Goal: Communication & Community: Answer question/provide support

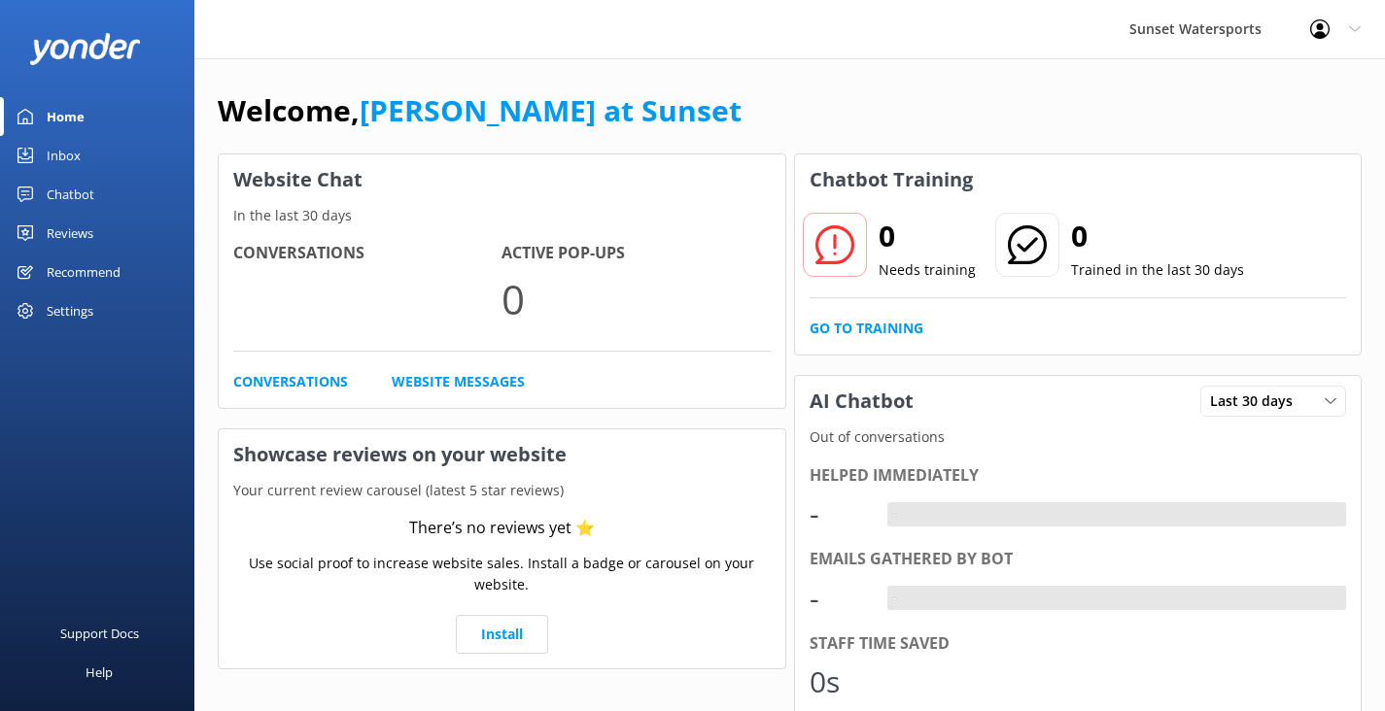
click at [75, 150] on div "Inbox" at bounding box center [64, 155] width 34 height 39
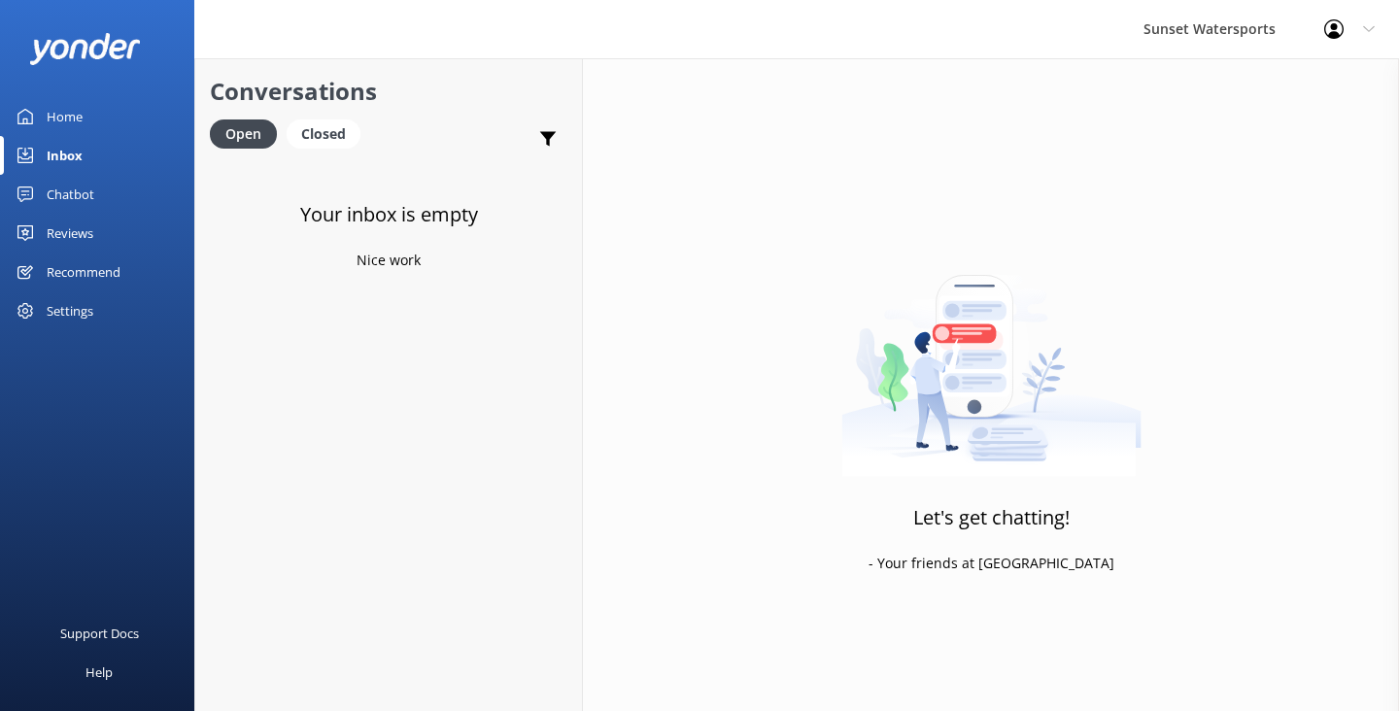
click at [68, 158] on div "Inbox" at bounding box center [65, 155] width 36 height 39
click at [69, 150] on div "Inbox" at bounding box center [65, 155] width 36 height 39
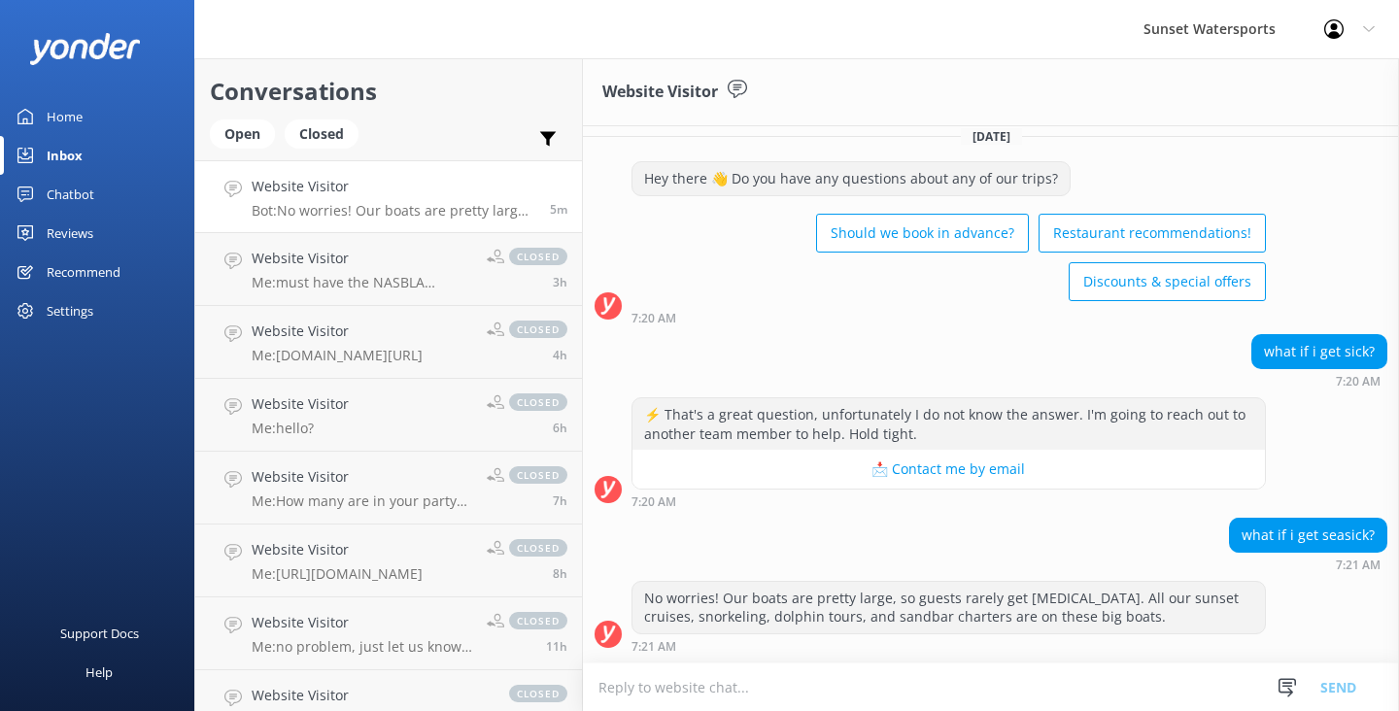
scroll to position [3524, 0]
click at [365, 203] on p "Bot: No worries! Our boats are pretty large, so guests rarely get [MEDICAL_DATA…" at bounding box center [394, 210] width 284 height 17
click at [1368, 26] on icon at bounding box center [1369, 29] width 12 height 12
click at [1074, 33] on div "Sunset Watersports Profile Settings Logout" at bounding box center [699, 29] width 1399 height 58
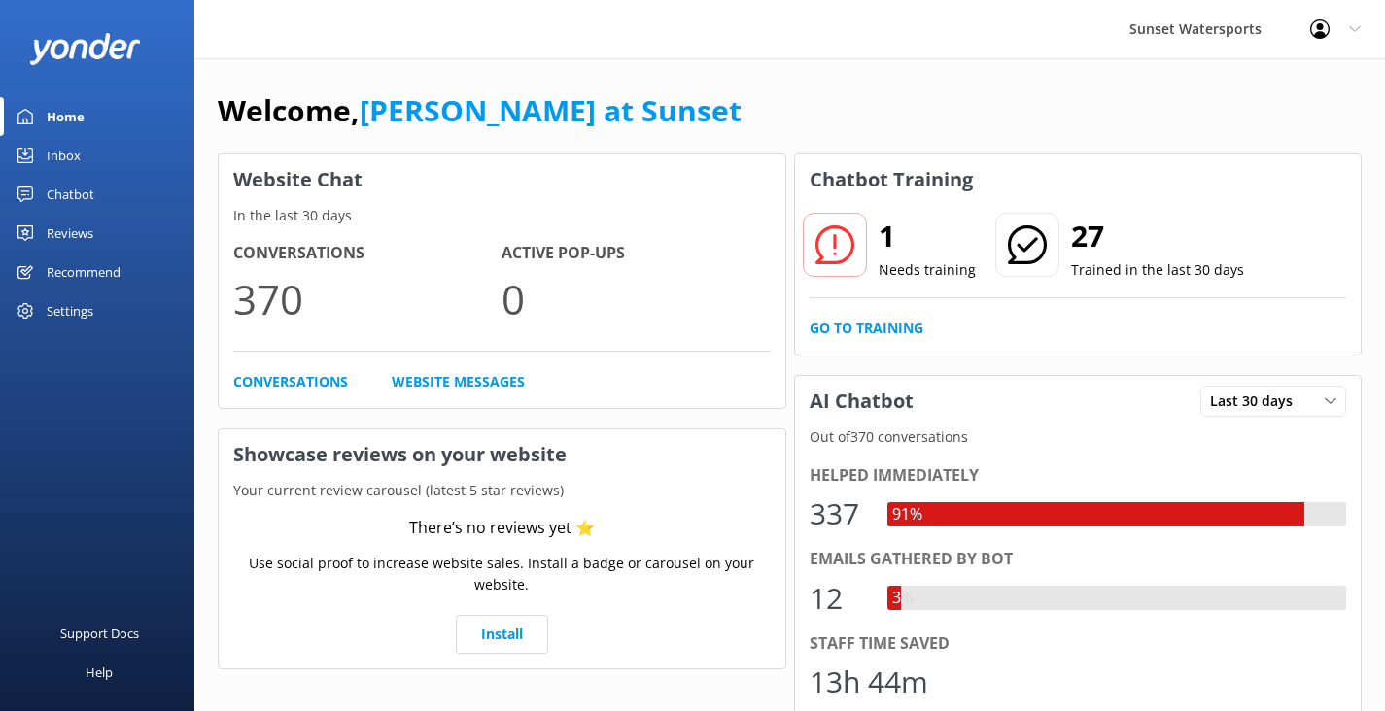
click at [79, 154] on div "Inbox" at bounding box center [64, 155] width 34 height 39
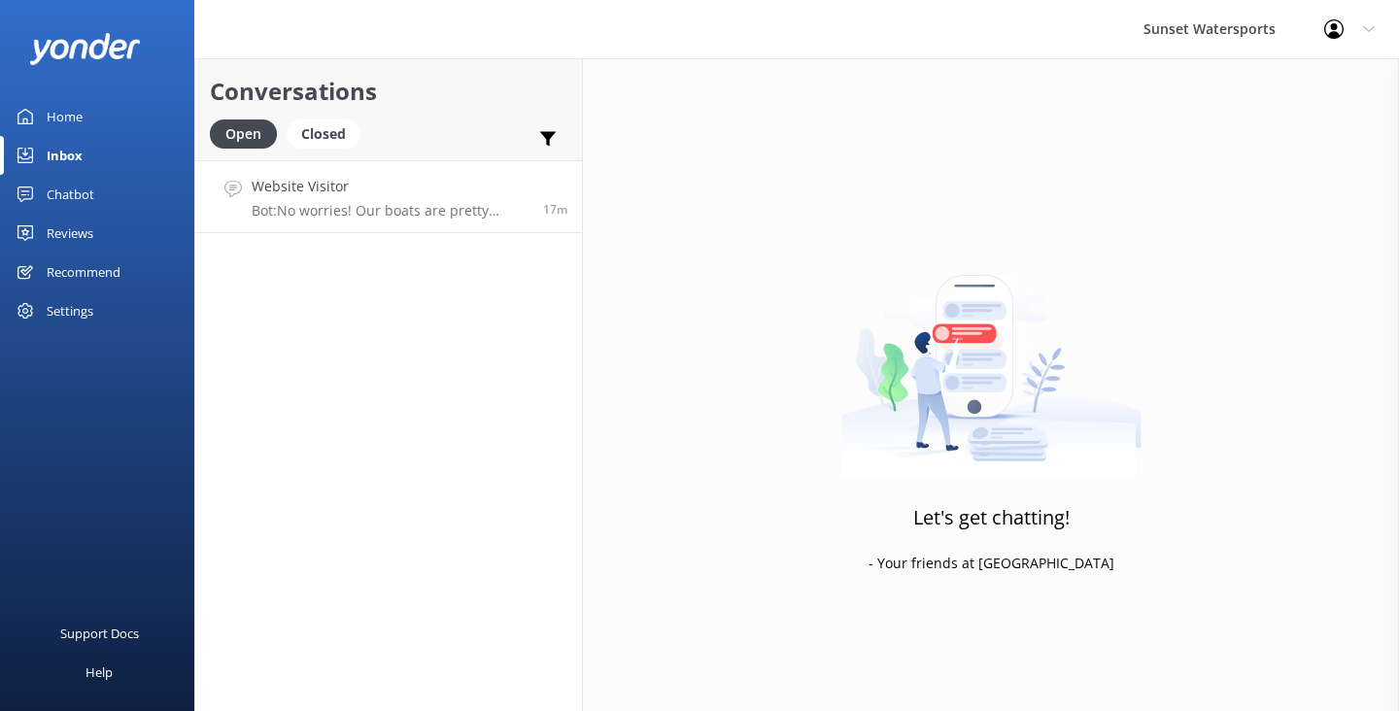
click at [412, 222] on link "Website Visitor Bot: No worries! Our boats are pretty large, so guests rarely g…" at bounding box center [388, 196] width 387 height 73
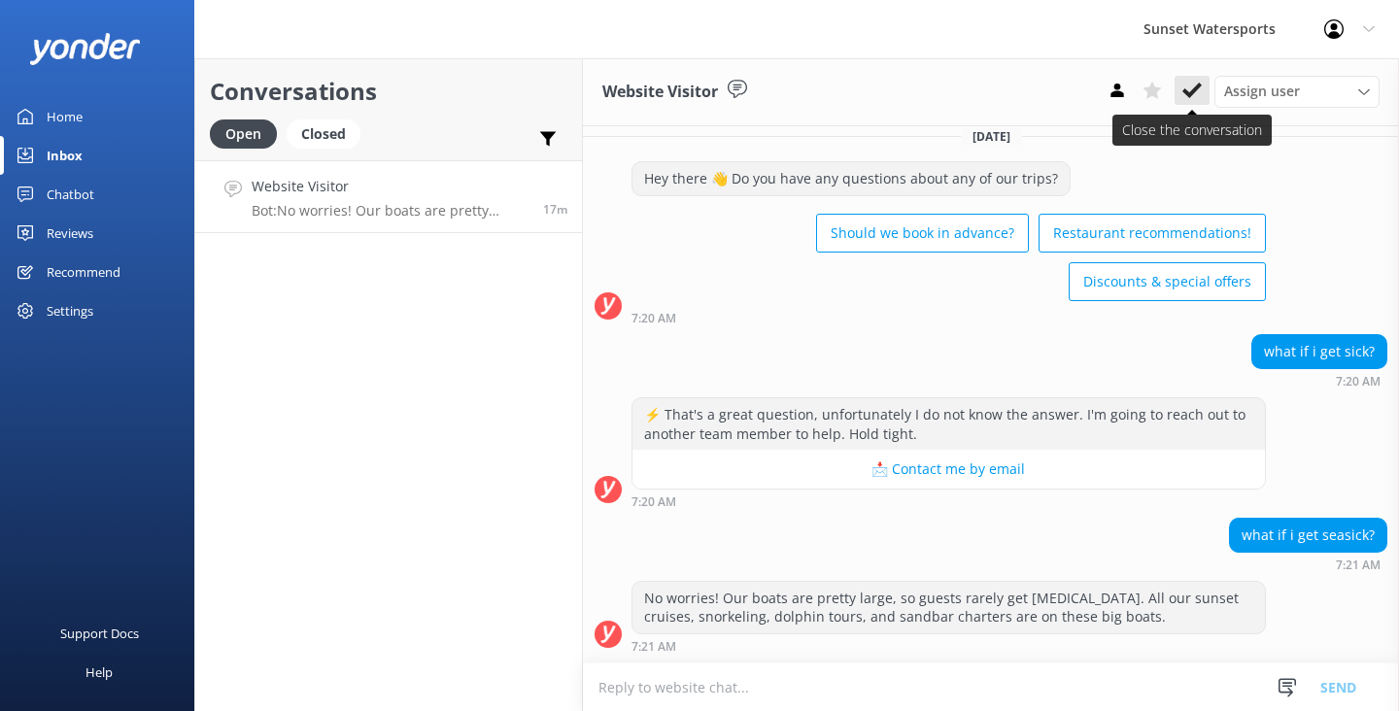
scroll to position [3524, 0]
click at [1192, 94] on use at bounding box center [1192, 91] width 19 height 16
